Goal: Check status

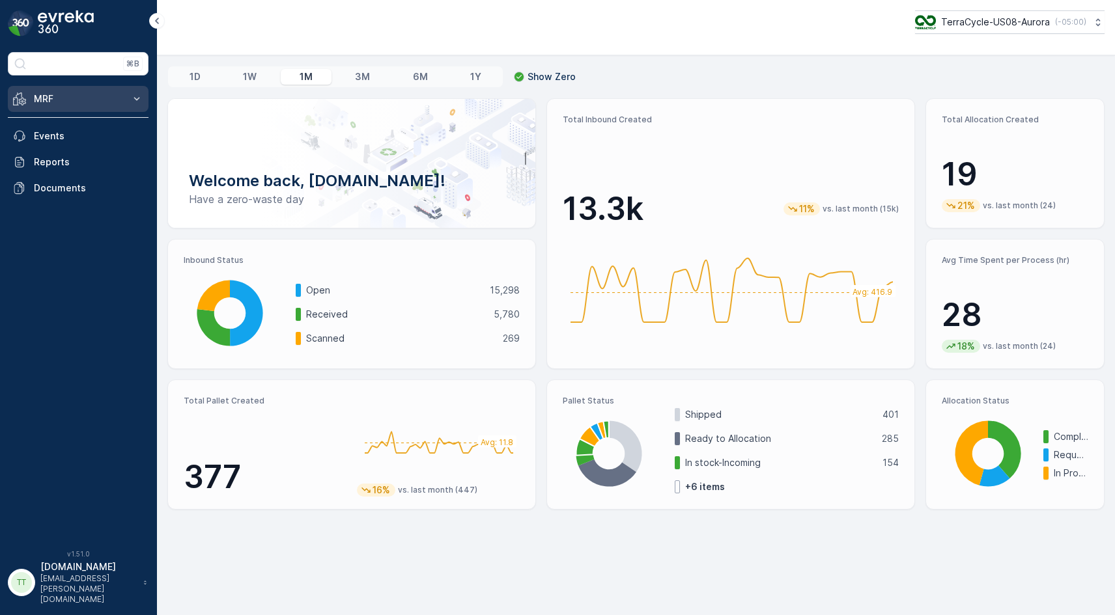
click at [136, 99] on icon at bounding box center [137, 98] width 6 height 3
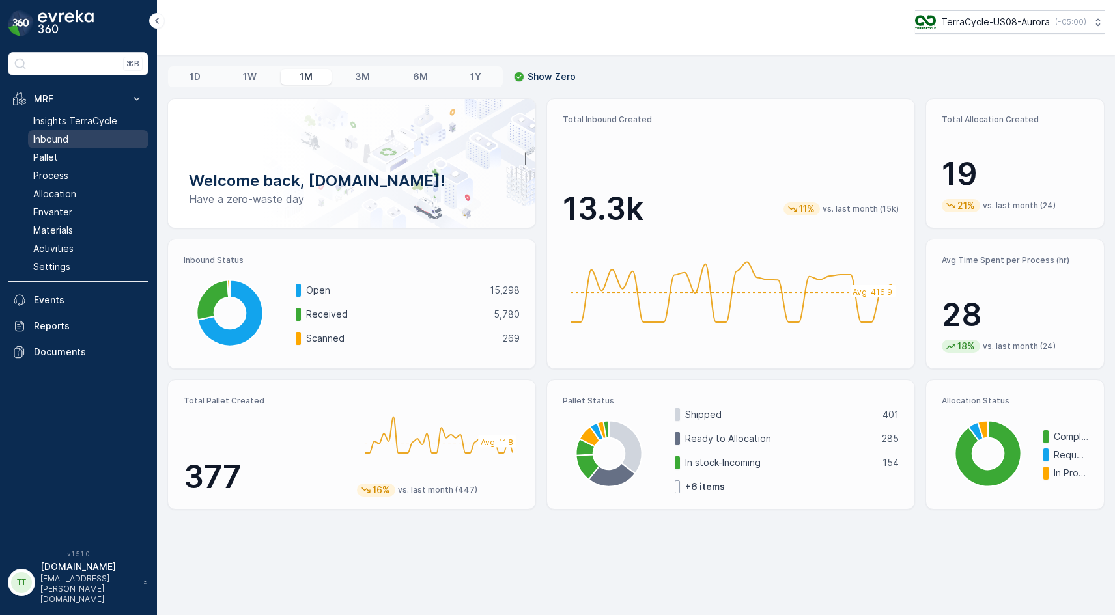
click at [85, 139] on link "Inbound" at bounding box center [88, 139] width 120 height 18
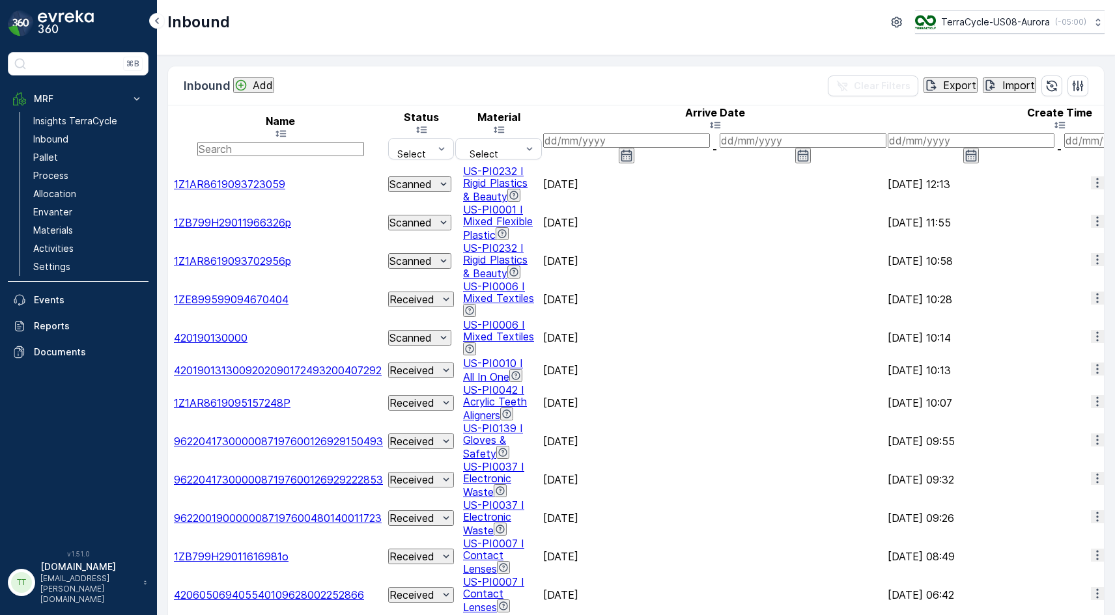
scroll to position [0, 1305]
paste input "1893"
type input "1893"
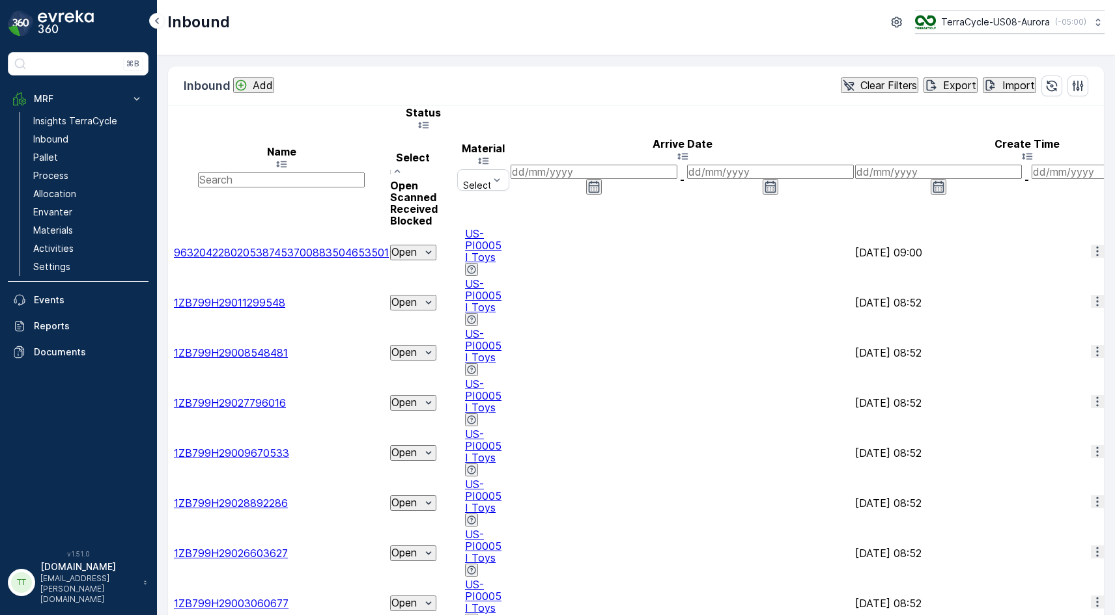
click at [438, 203] on div "Received" at bounding box center [414, 209] width 48 height 12
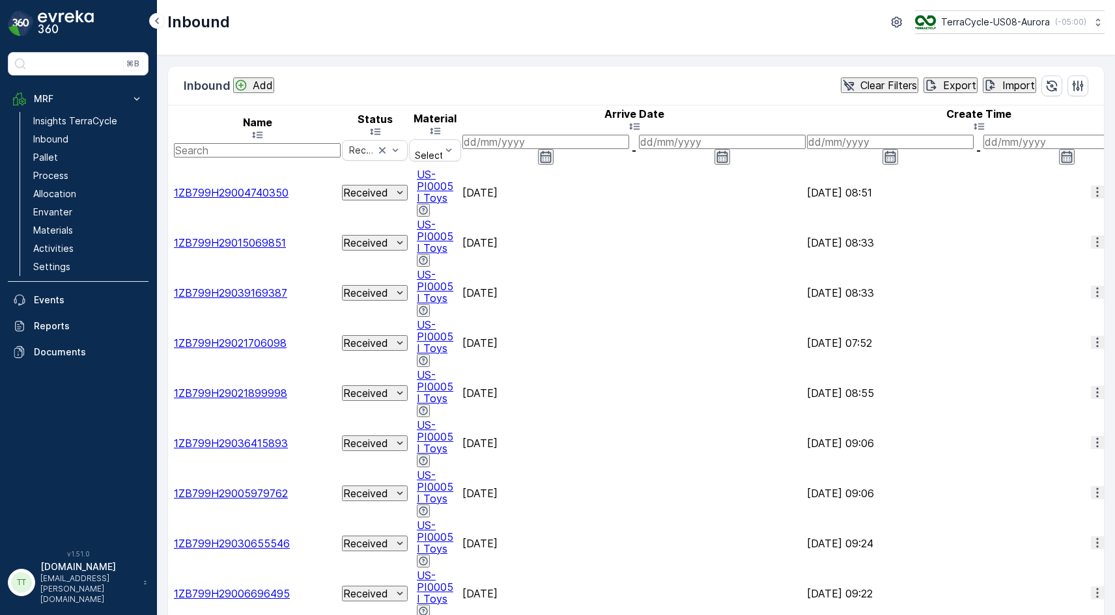
scroll to position [0, 417]
